Goal: Communication & Community: Answer question/provide support

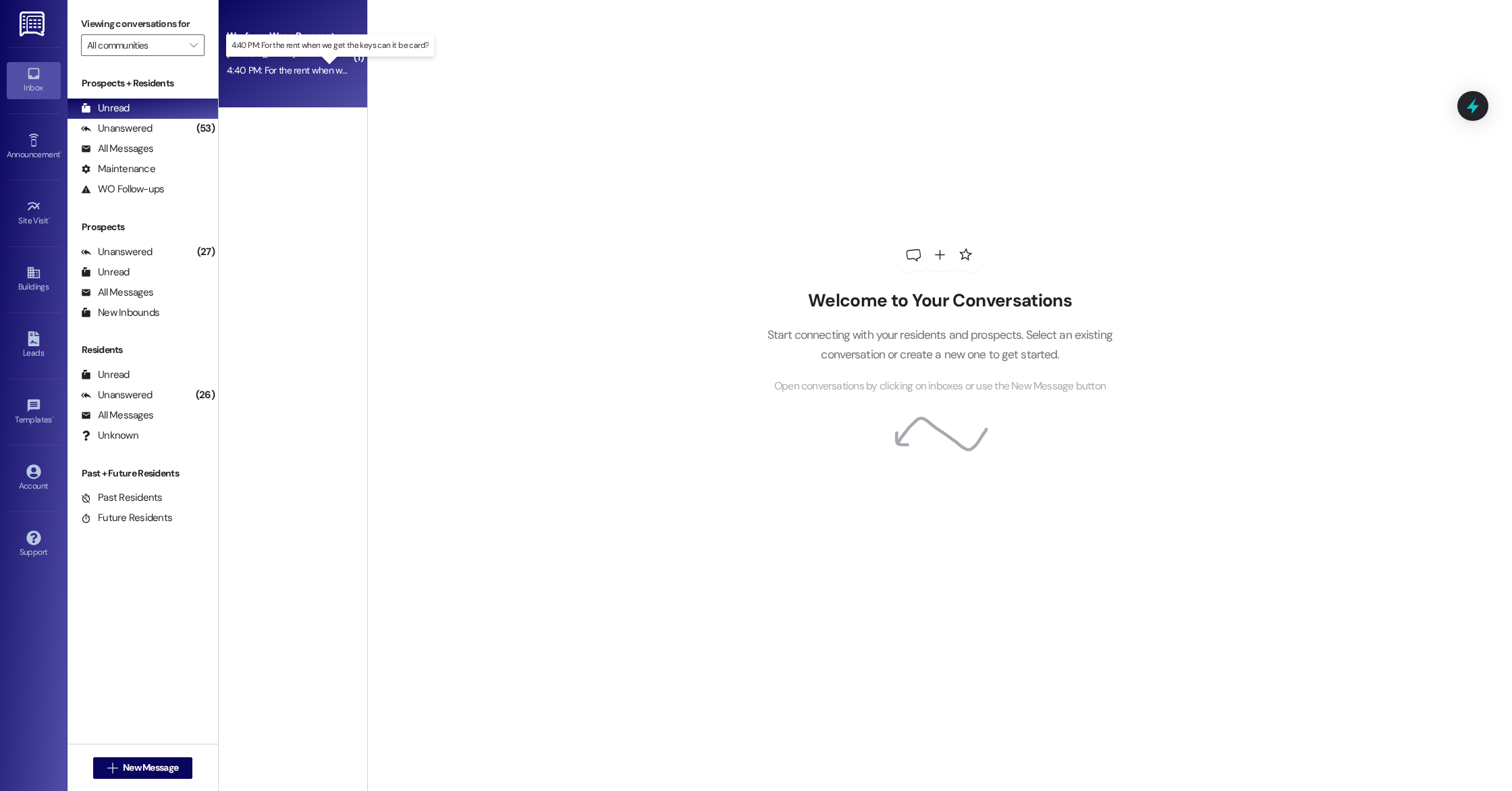
click at [284, 74] on div "4:40 PM: For the rent when we get the keys can it be card? 4:40 PM: For the ren…" at bounding box center [343, 70] width 232 height 12
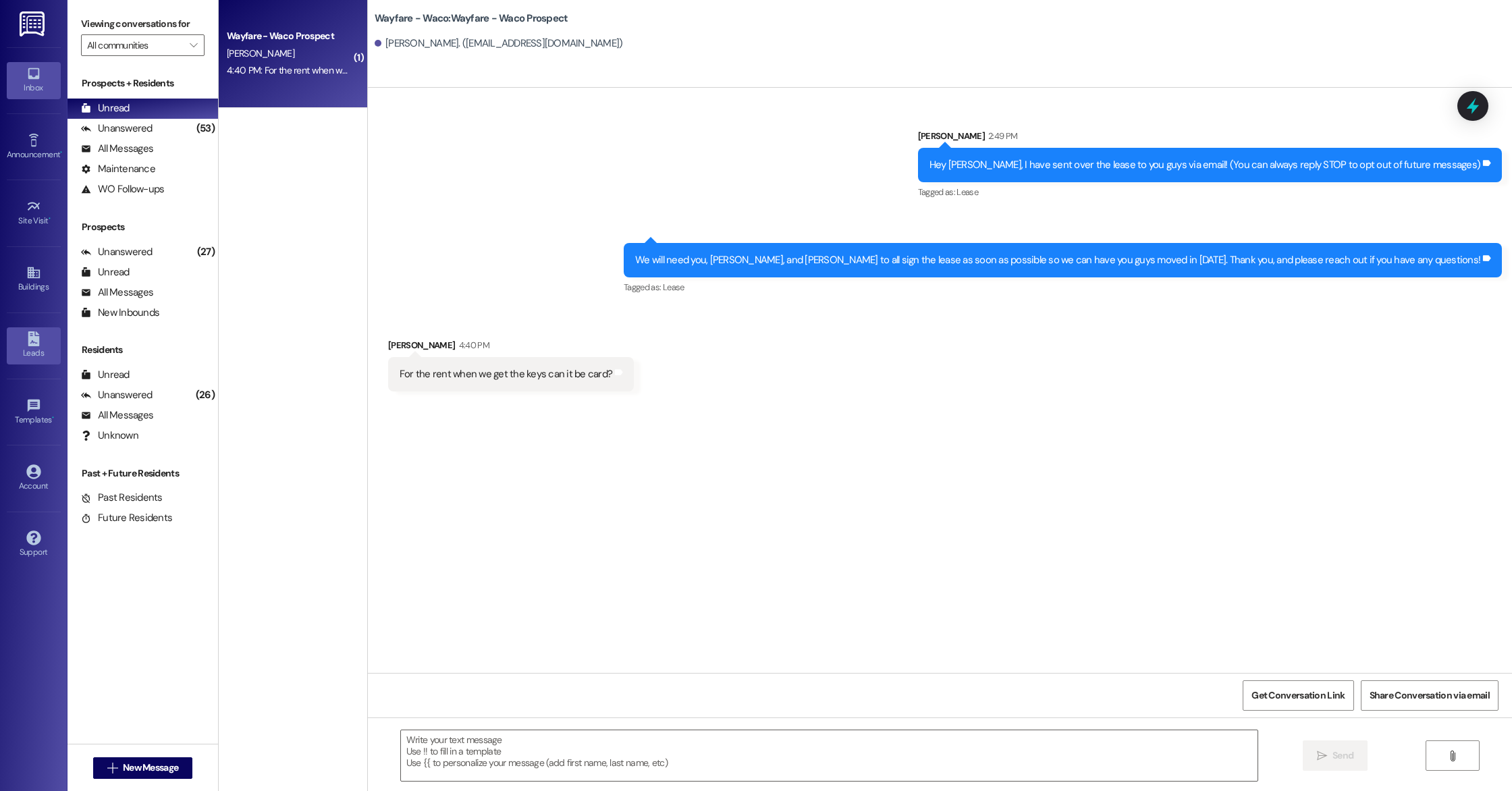
click at [28, 363] on link "Leads" at bounding box center [34, 345] width 54 height 36
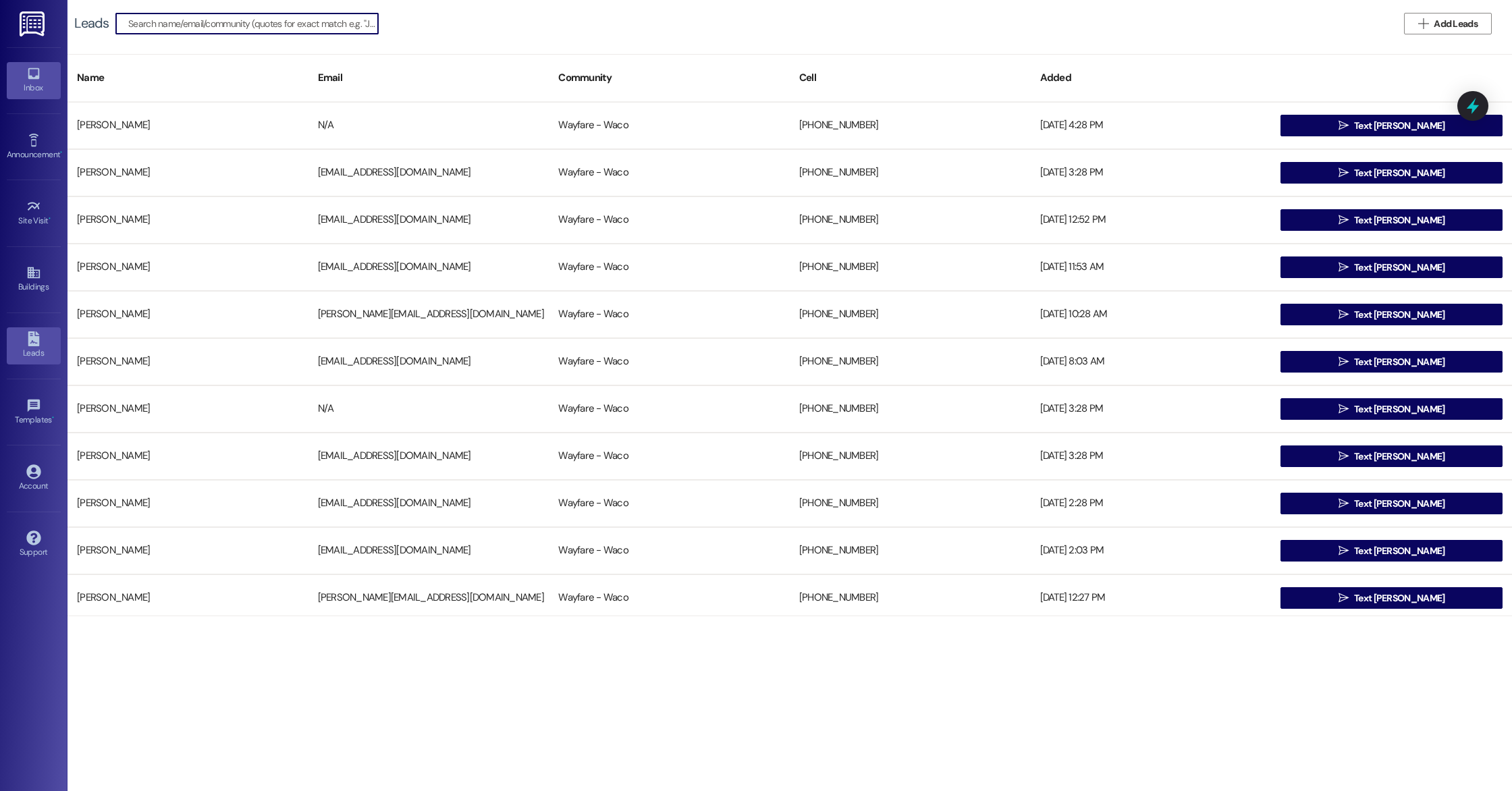
click at [32, 89] on div "Inbox" at bounding box center [33, 87] width 67 height 13
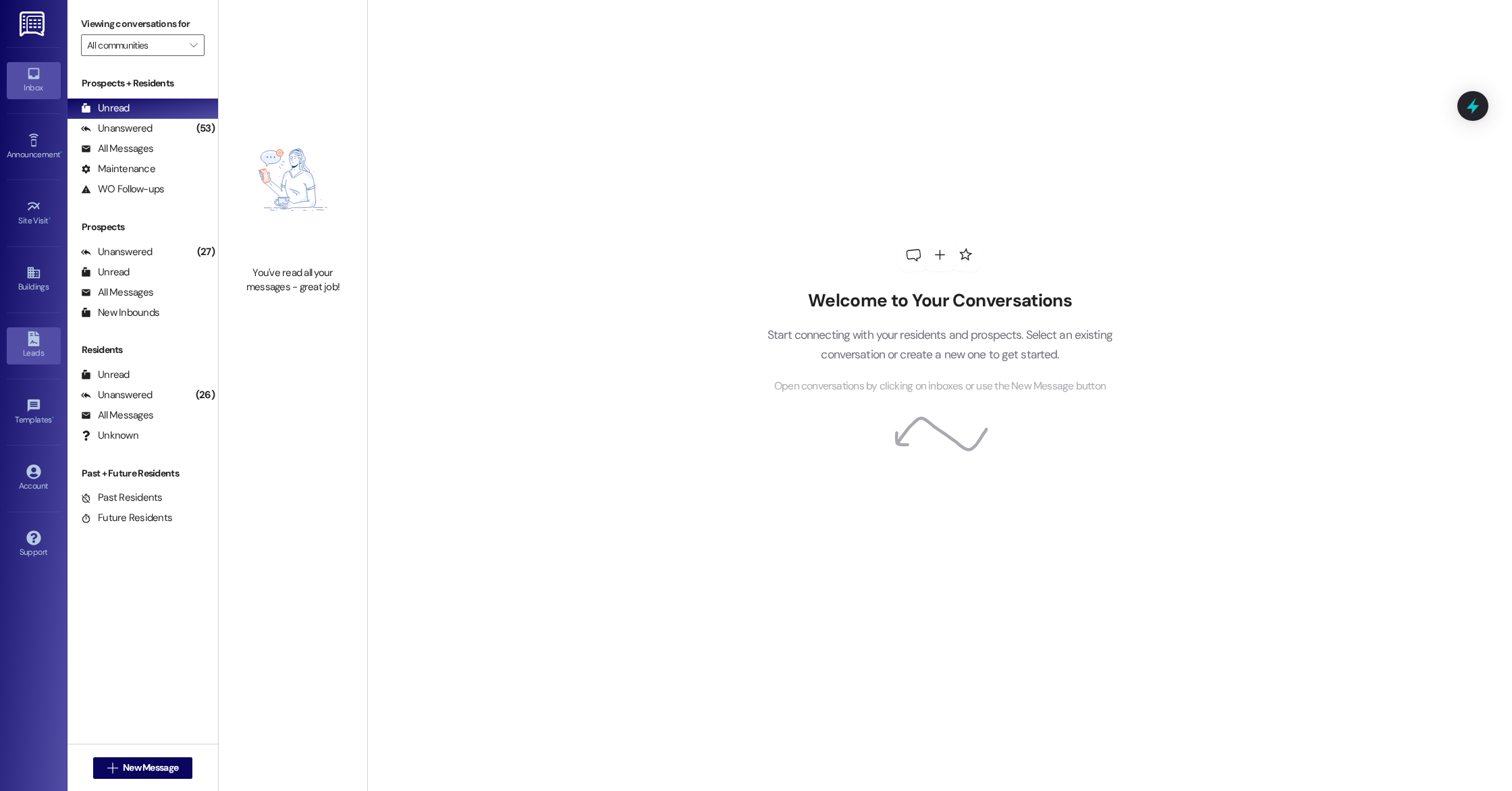
click at [39, 332] on icon at bounding box center [33, 338] width 15 height 15
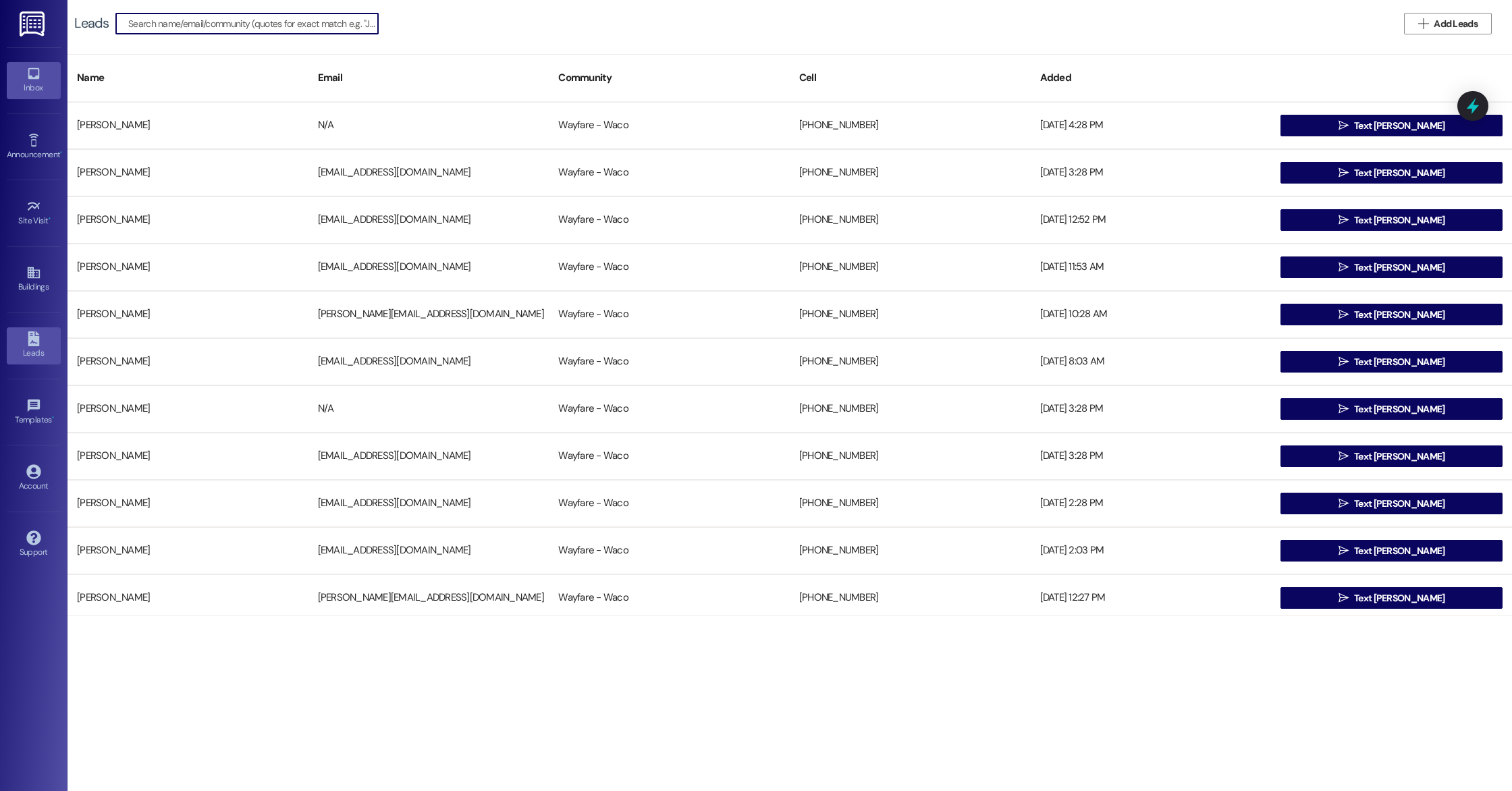
click at [35, 93] on div "Inbox" at bounding box center [33, 87] width 67 height 13
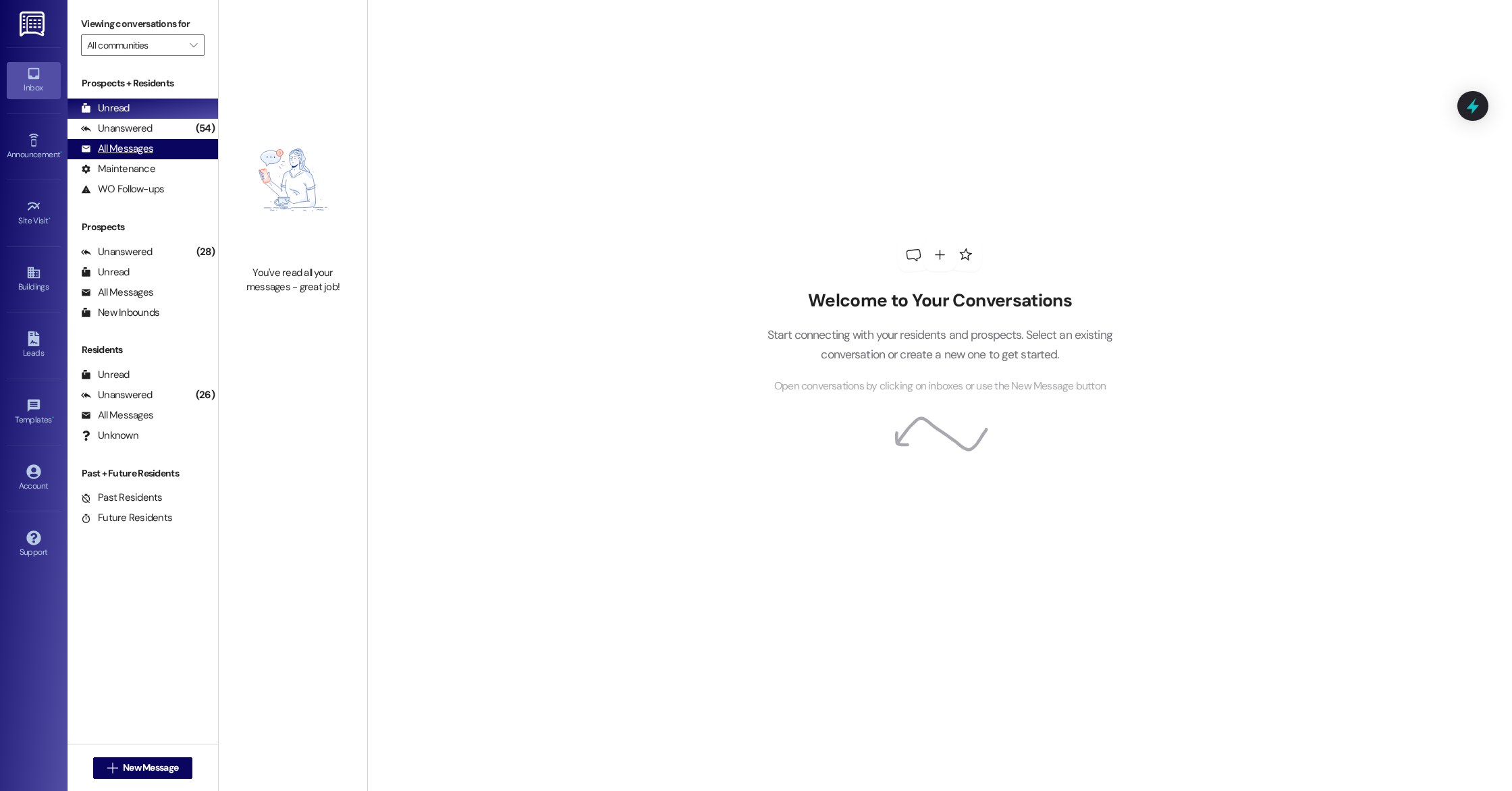
click at [138, 149] on div "All Messages" at bounding box center [117, 148] width 72 height 14
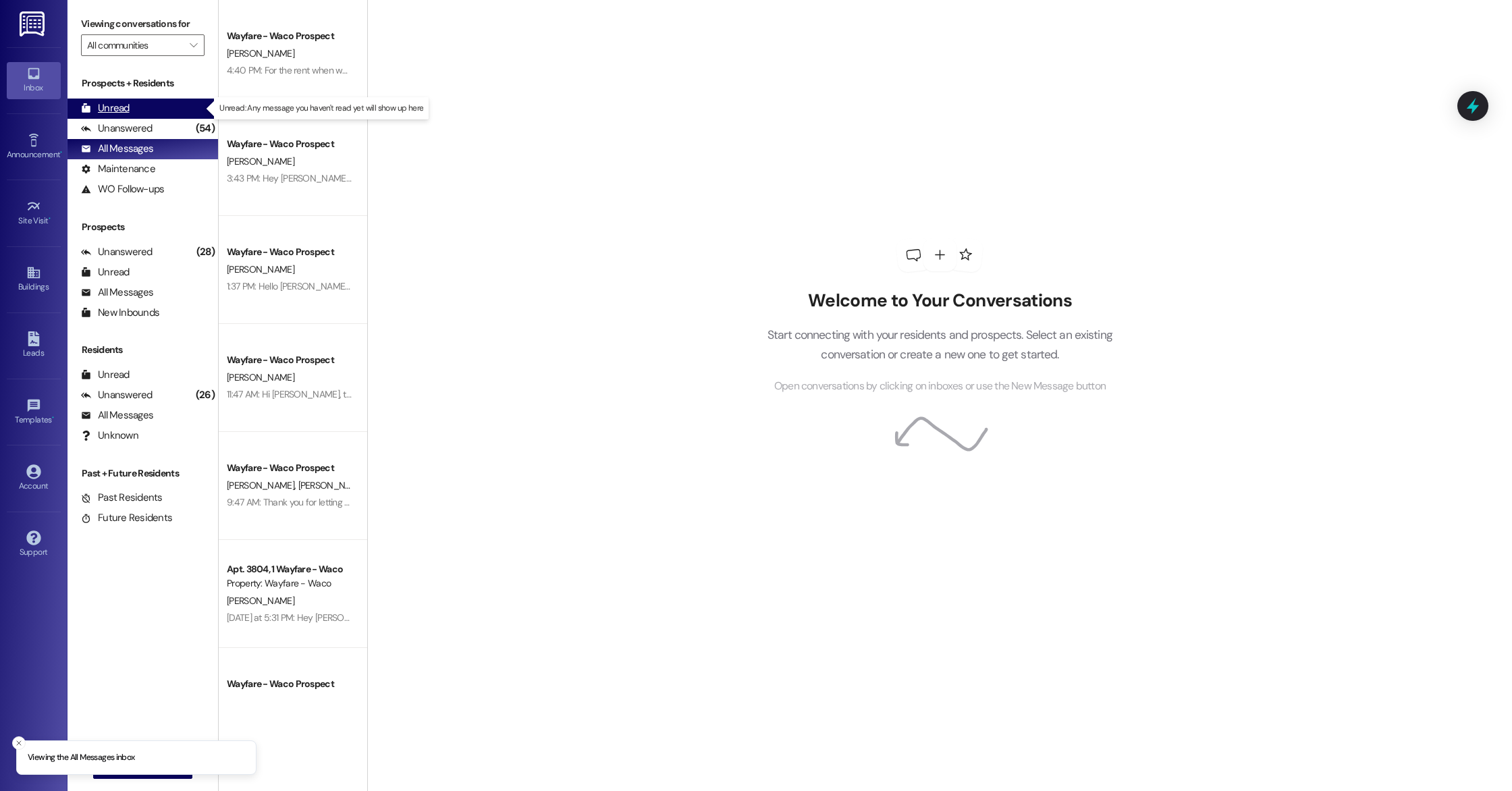
click at [131, 114] on div "Unread (0)" at bounding box center [142, 109] width 151 height 20
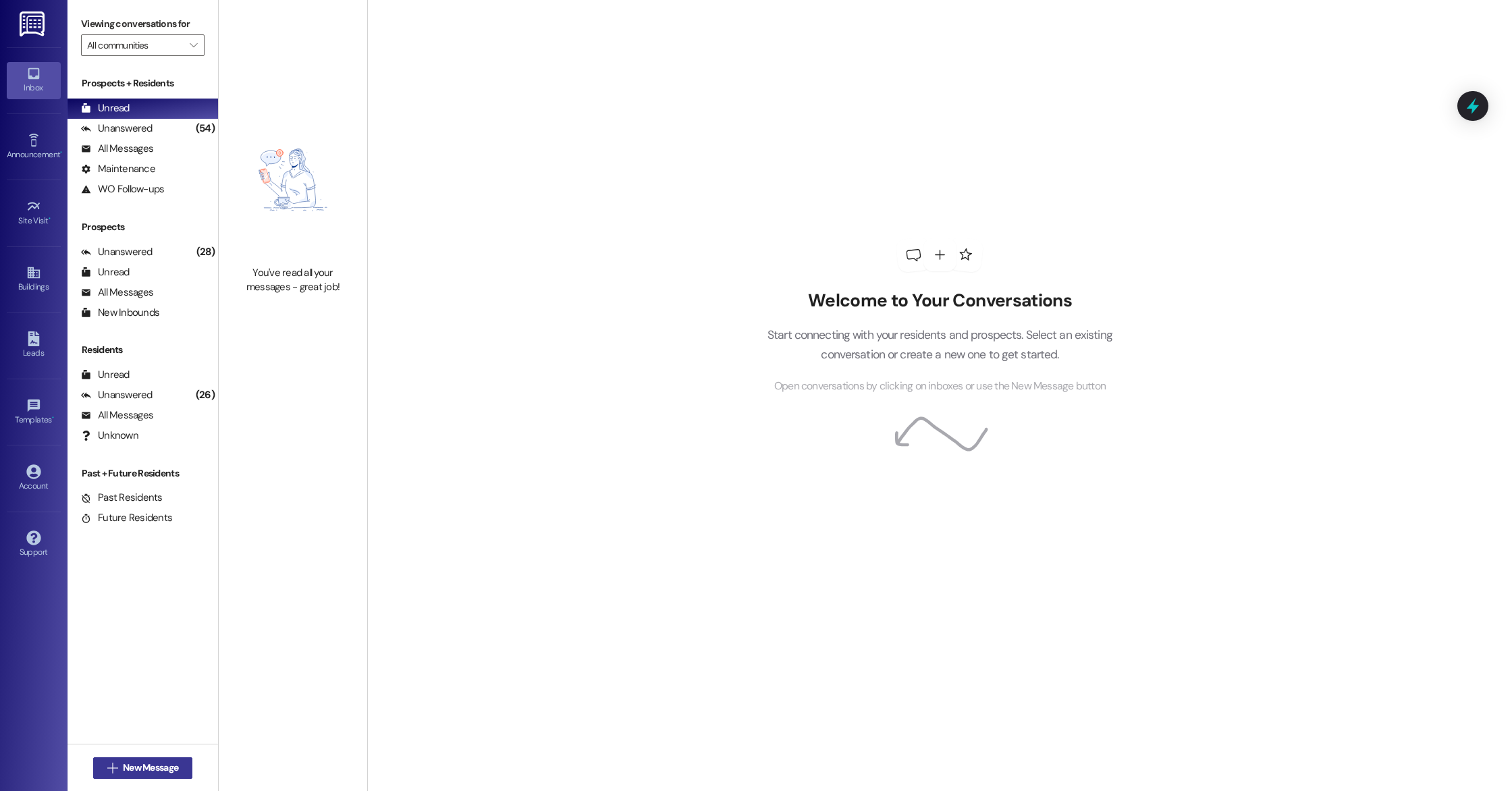
click at [165, 757] on button " New Message" at bounding box center [143, 768] width 100 height 22
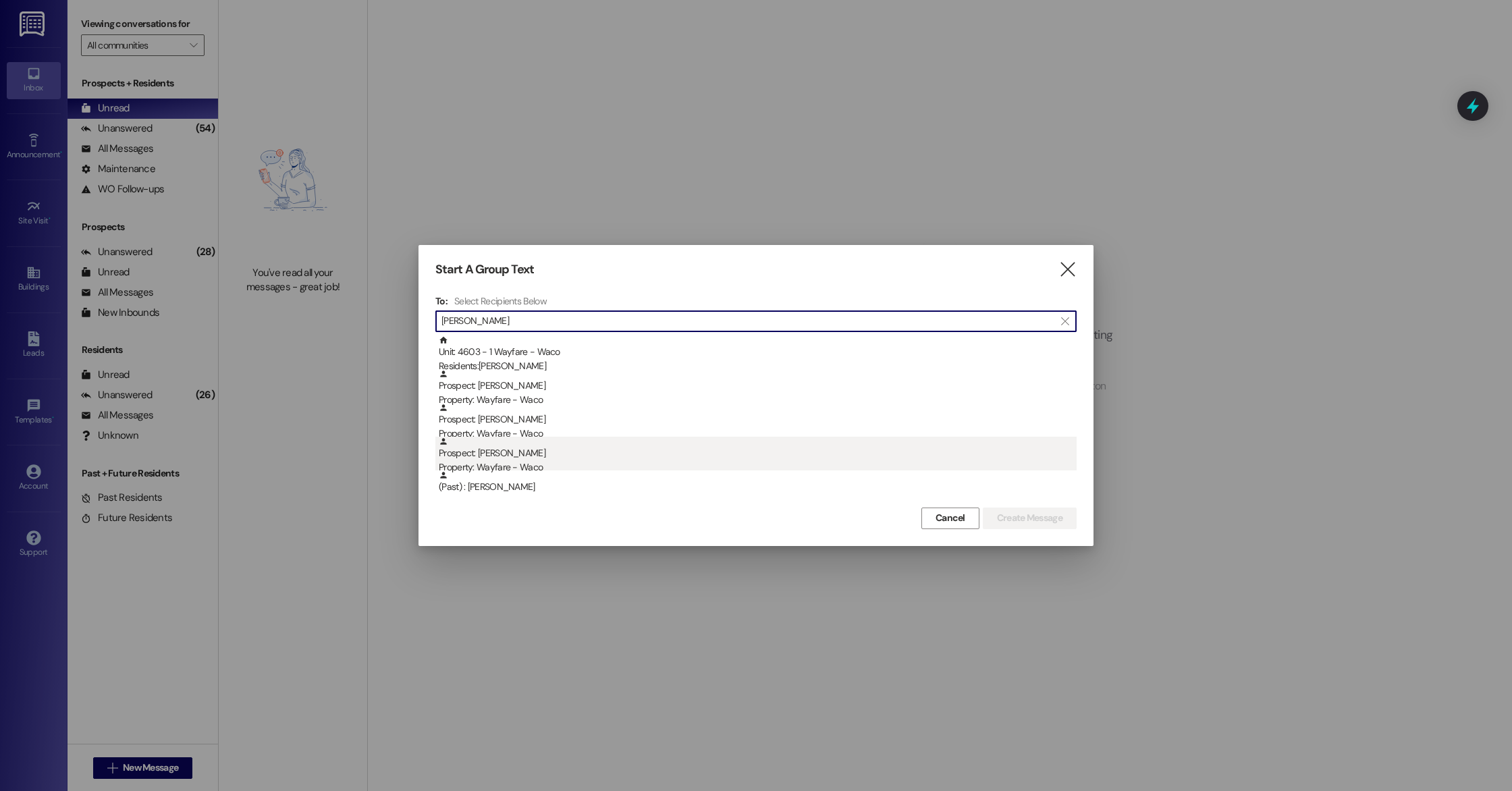
type input "[PERSON_NAME]"
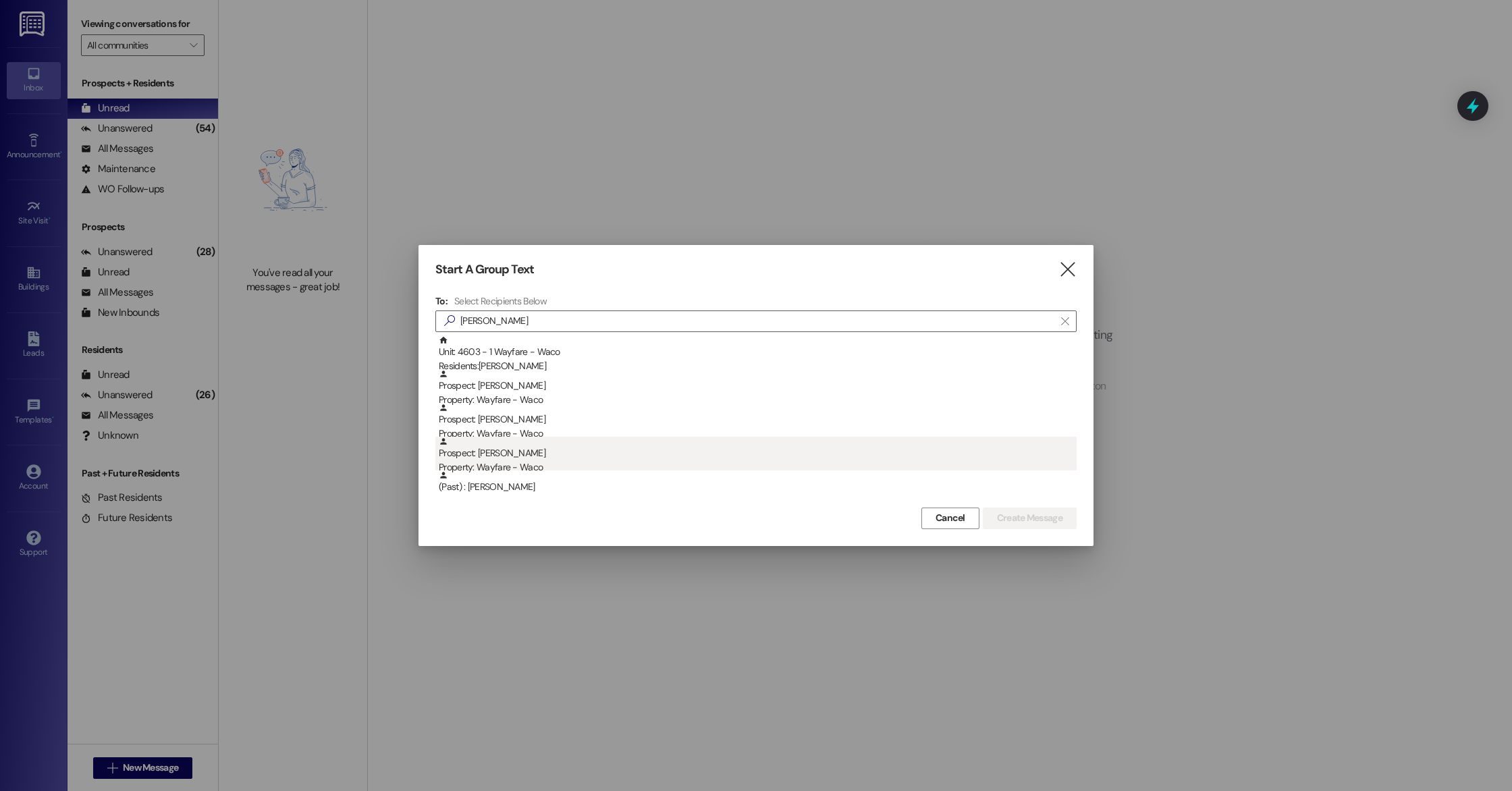
click at [542, 460] on div "Property: Wayfare - Waco" at bounding box center [758, 467] width 638 height 14
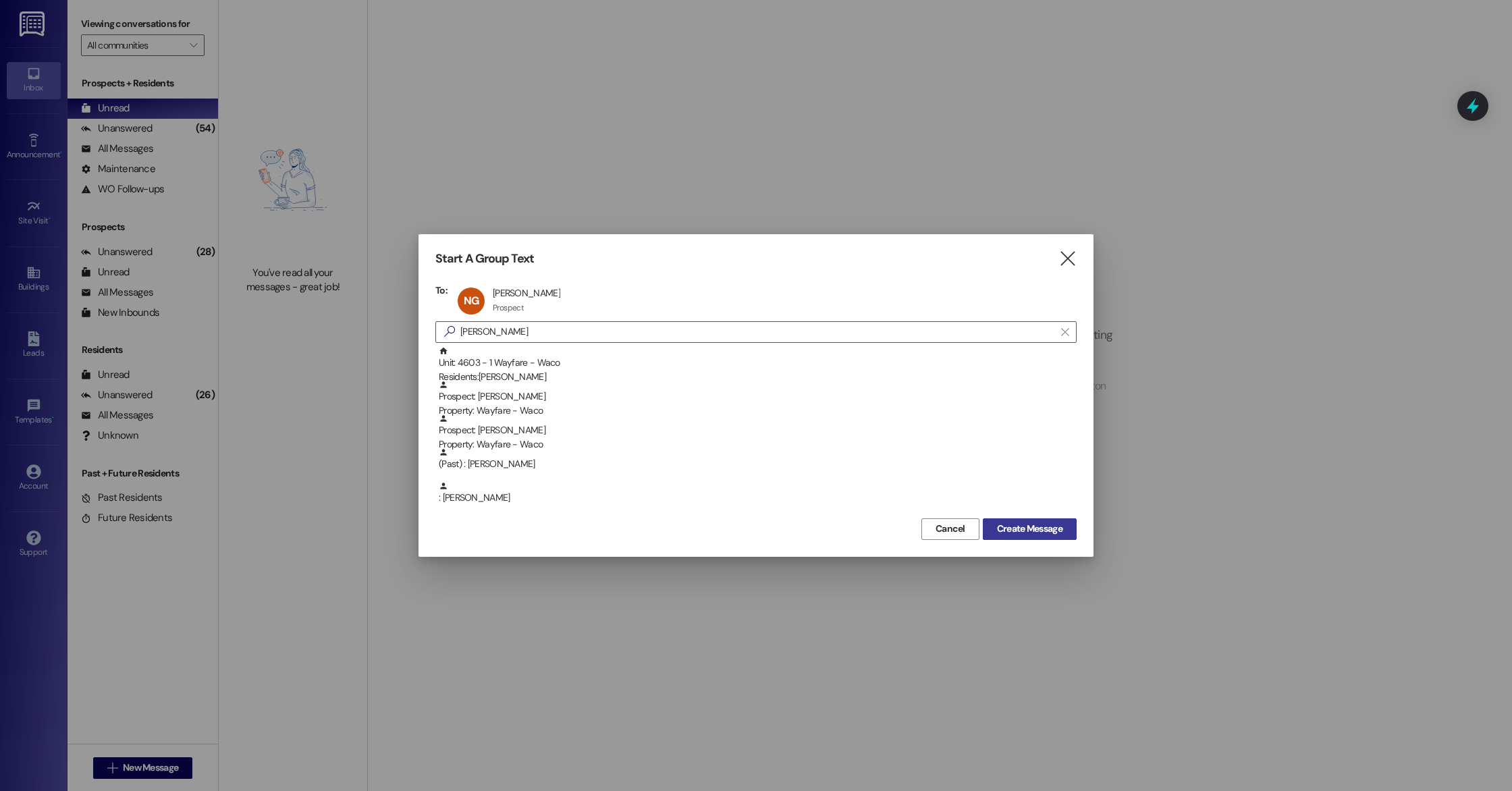
click at [1024, 532] on span "Create Message" at bounding box center [1029, 528] width 66 height 14
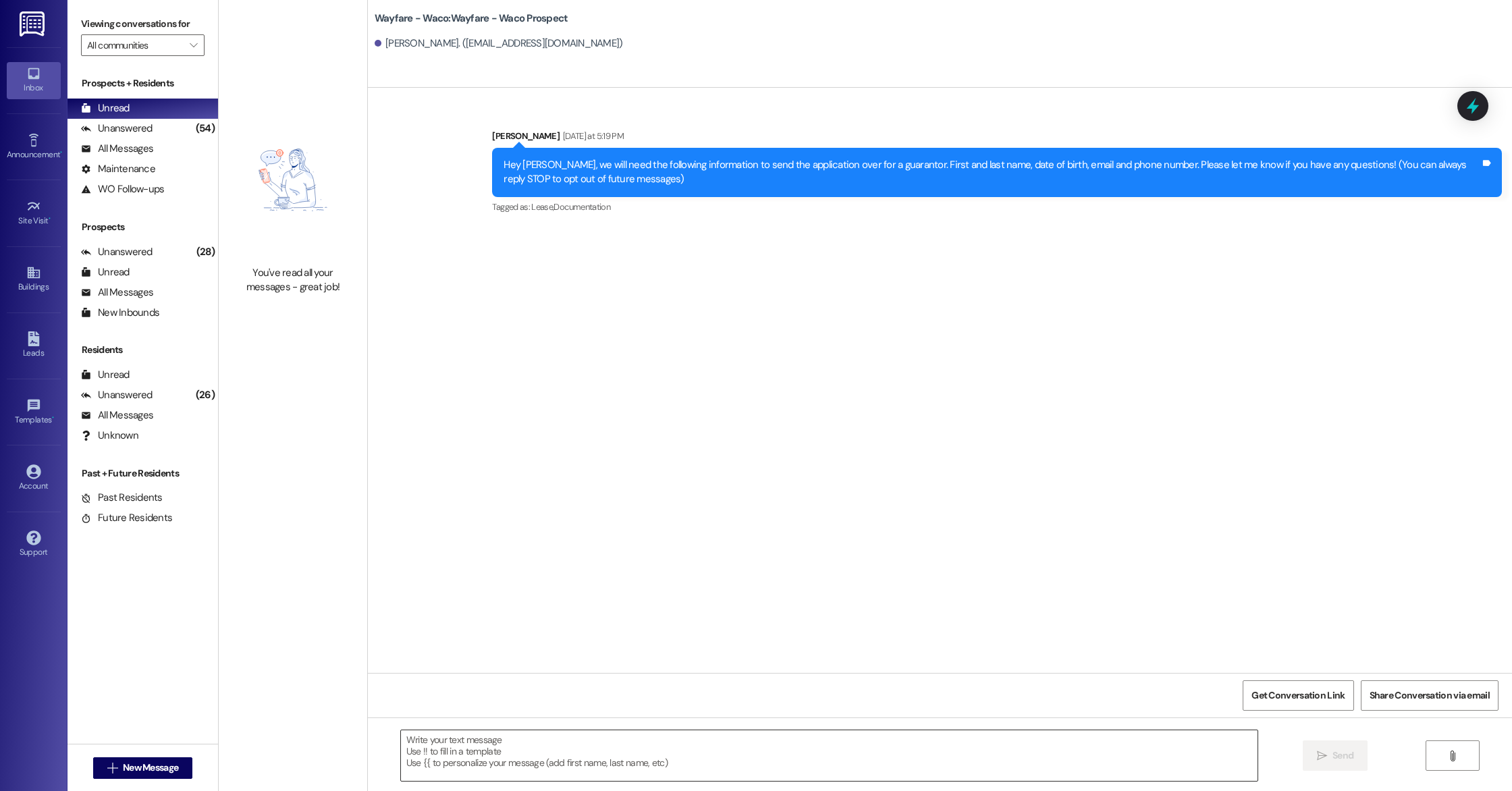
click at [695, 754] on textarea at bounding box center [829, 755] width 857 height 51
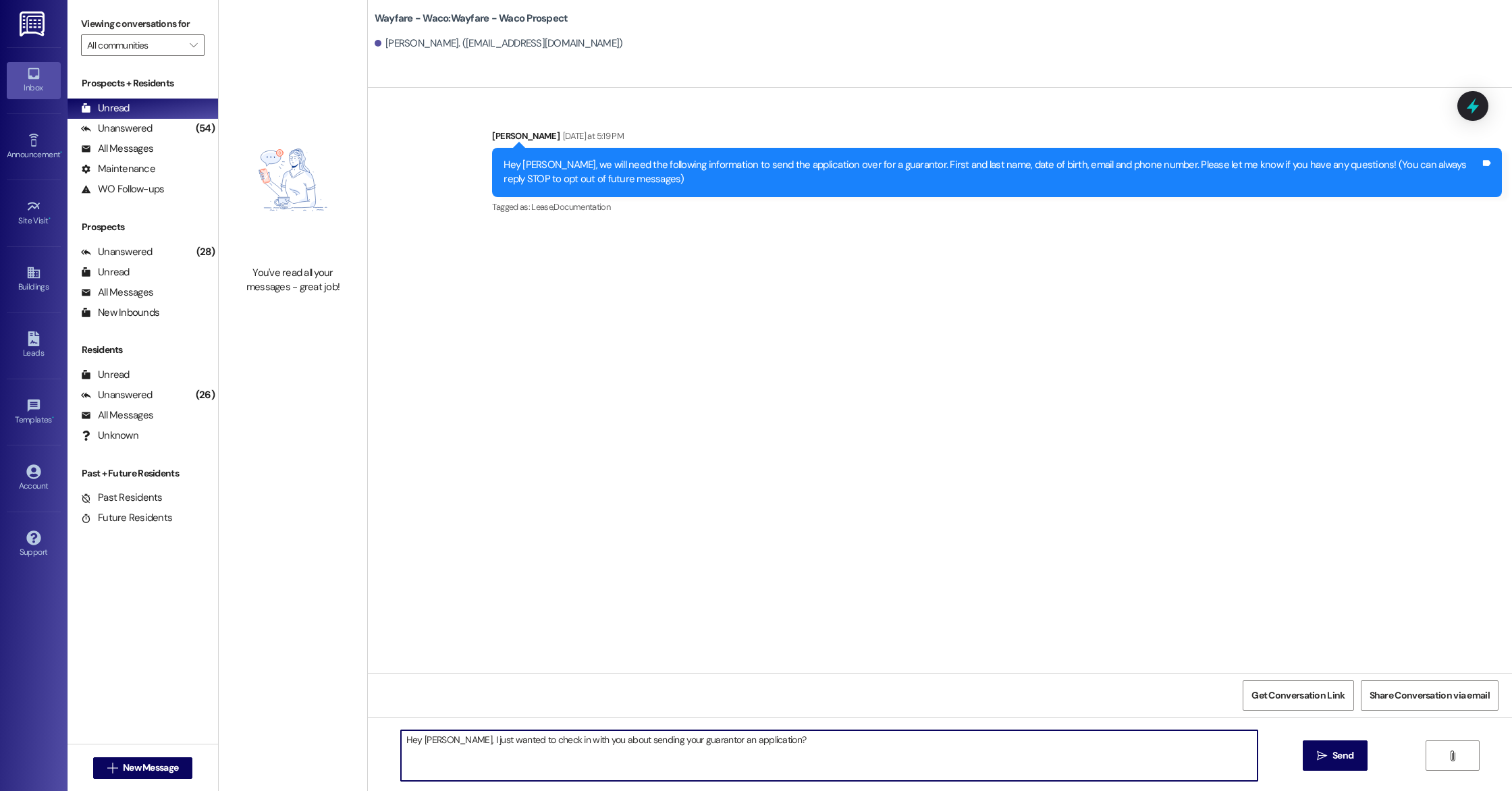
click at [600, 742] on textarea "Hey [PERSON_NAME], I just wanted to check in with you about sending your guaran…" at bounding box center [829, 755] width 857 height 51
click at [943, 745] on textarea "Hey [PERSON_NAME], I just wanted to check in with you about receiving the infor…" at bounding box center [829, 755] width 857 height 51
type textarea "H"
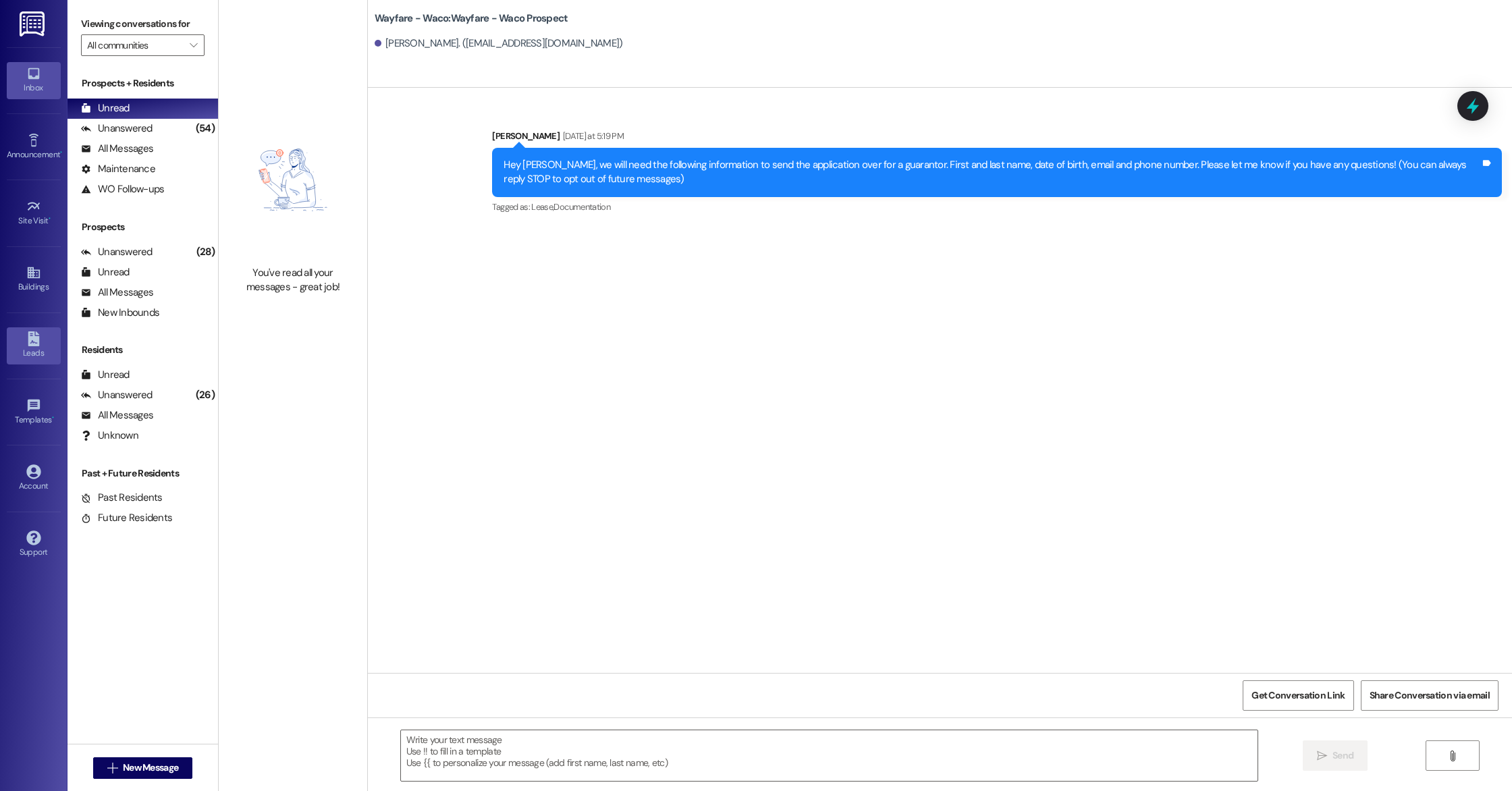
click at [42, 341] on link "Leads" at bounding box center [34, 345] width 54 height 36
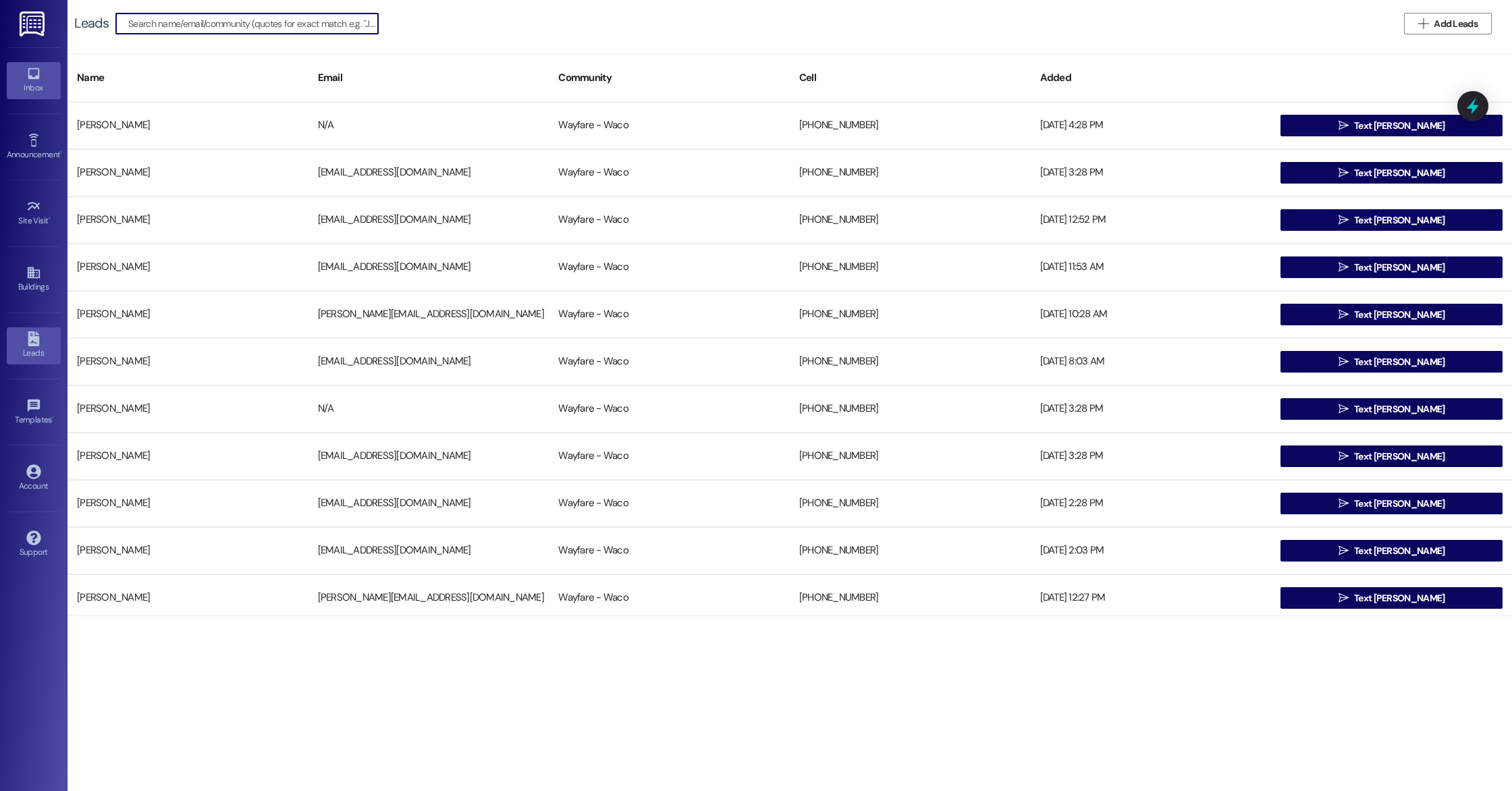
click at [35, 89] on div "Inbox" at bounding box center [33, 87] width 67 height 13
